Goal: Find specific page/section: Find specific page/section

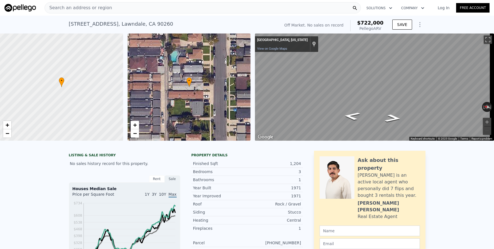
click at [126, 6] on div "Search an address or region" at bounding box center [203, 7] width 316 height 11
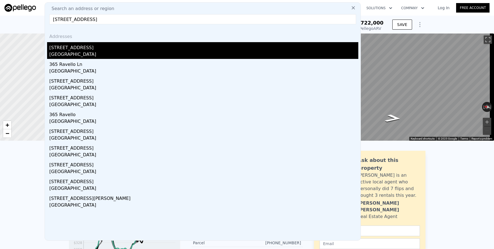
type input "[STREET_ADDRESS]"
click at [113, 49] on div "[STREET_ADDRESS]" at bounding box center [203, 46] width 309 height 9
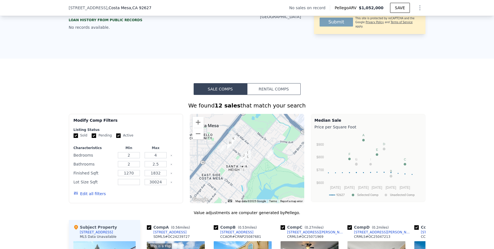
scroll to position [271, 0]
click at [199, 122] on button "Zoom in" at bounding box center [198, 122] width 11 height 11
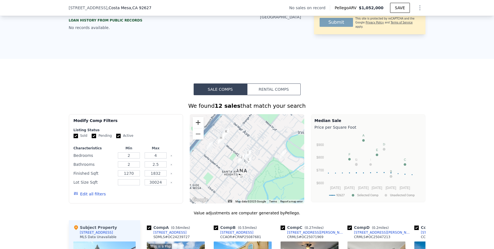
click at [199, 122] on button "Zoom in" at bounding box center [198, 122] width 11 height 11
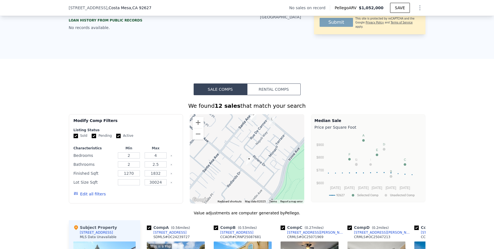
drag, startPoint x: 232, startPoint y: 179, endPoint x: 254, endPoint y: 124, distance: 59.6
click at [254, 124] on div at bounding box center [247, 158] width 115 height 89
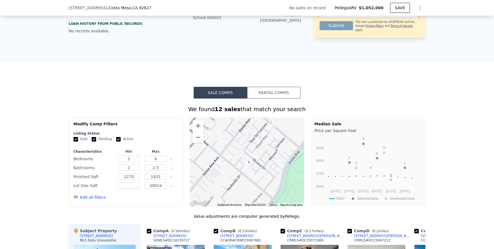
scroll to position [268, 0]
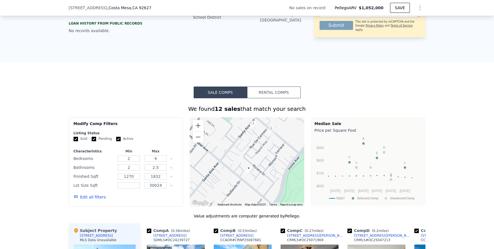
drag, startPoint x: 256, startPoint y: 155, endPoint x: 254, endPoint y: 169, distance: 13.7
click at [254, 169] on div at bounding box center [247, 161] width 115 height 89
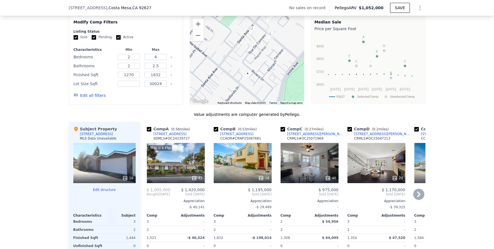
scroll to position [371, 0]
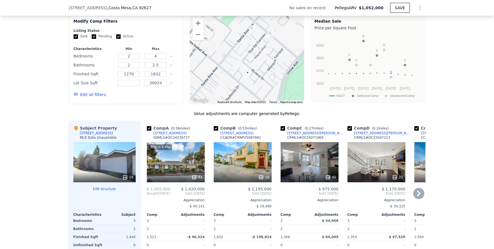
click at [417, 192] on icon at bounding box center [418, 193] width 3 height 6
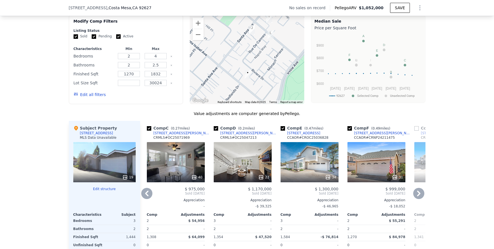
click at [417, 192] on icon at bounding box center [418, 193] width 3 height 6
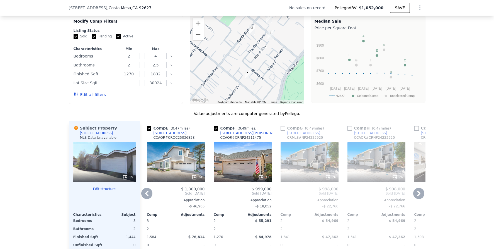
click at [417, 192] on icon at bounding box center [418, 193] width 3 height 6
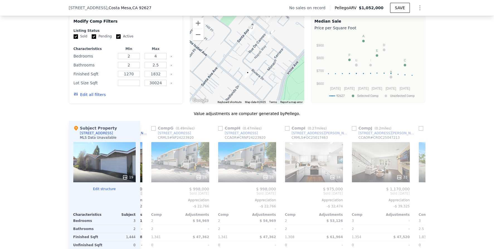
scroll to position [0, 401]
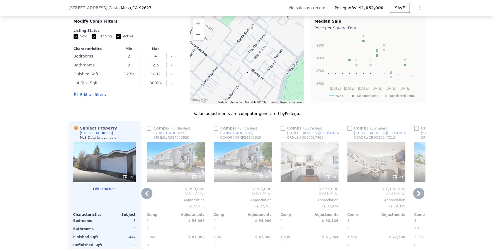
click at [414, 195] on icon at bounding box center [418, 193] width 11 height 11
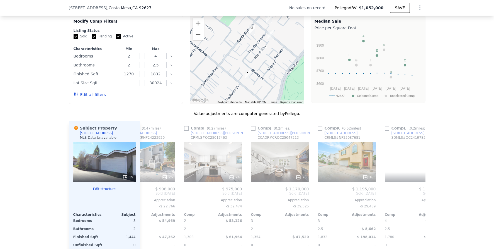
scroll to position [0, 531]
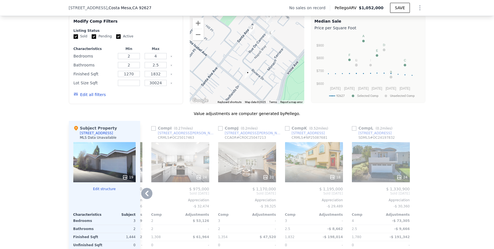
click at [417, 195] on div at bounding box center [421, 206] width 9 height 171
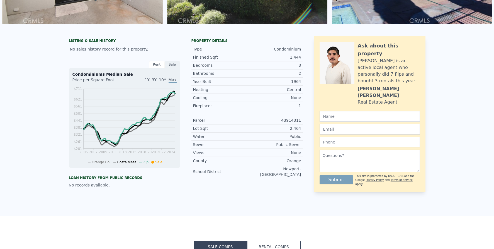
scroll to position [16, 0]
